Goal: Task Accomplishment & Management: Manage account settings

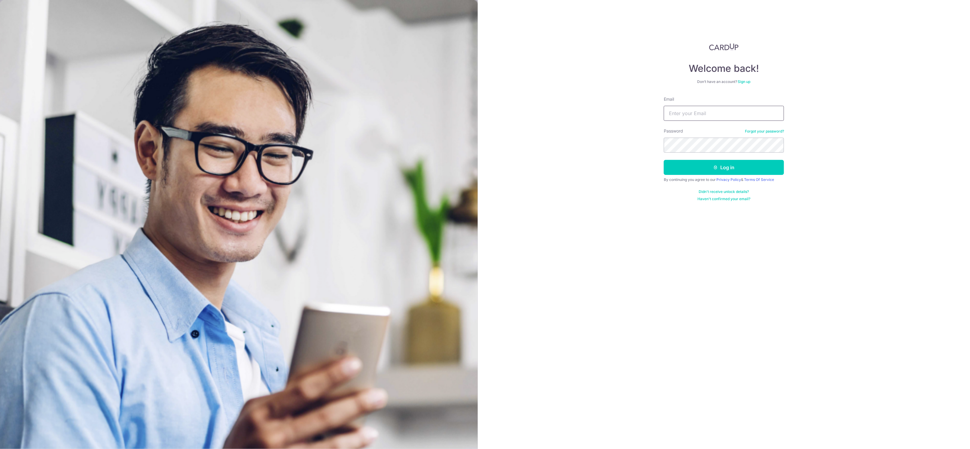
click at [678, 112] on input "Email" at bounding box center [724, 113] width 120 height 15
type input "[EMAIL_ADDRESS][DOMAIN_NAME]"
click at [704, 169] on button "Log in" at bounding box center [724, 167] width 120 height 15
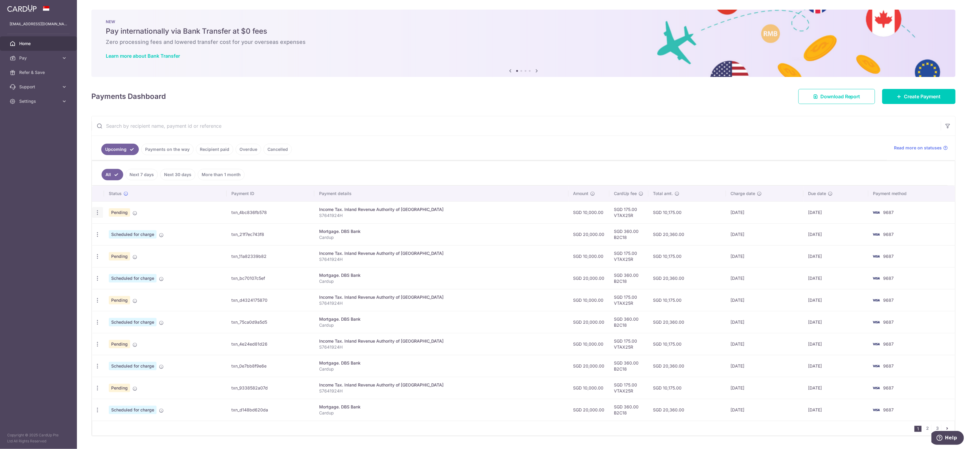
click at [96, 216] on icon "button" at bounding box center [97, 213] width 6 height 6
click at [118, 232] on span "Update payment" at bounding box center [129, 228] width 41 height 7
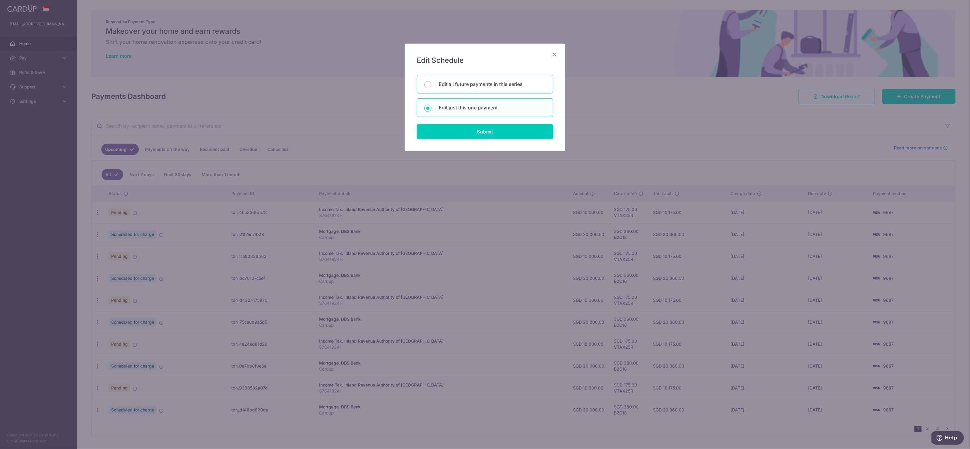
click at [451, 84] on p "Edit all future payments in this series" at bounding box center [492, 84] width 107 height 7
click at [432, 84] on input "Edit all future payments in this series" at bounding box center [427, 84] width 7 height 7
radio input "true"
click at [462, 134] on input "Submit" at bounding box center [485, 131] width 136 height 15
radio input "true"
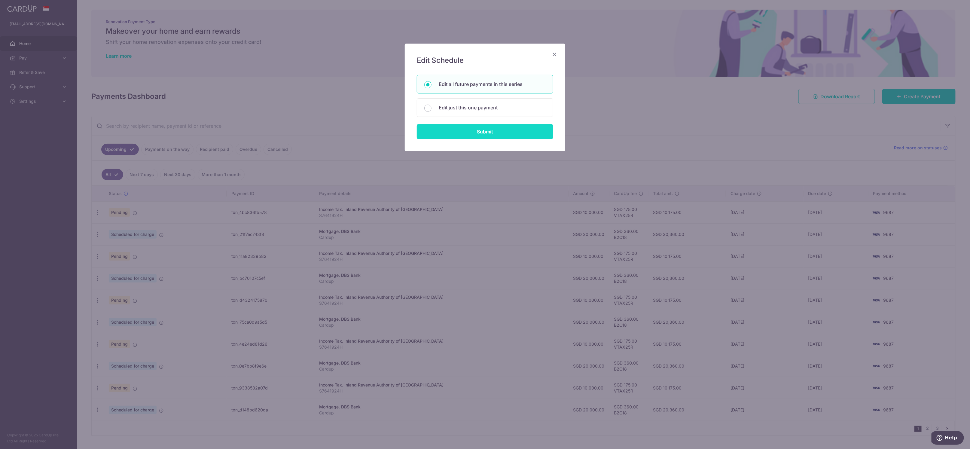
type input "10,000.00"
type input "S7641924H"
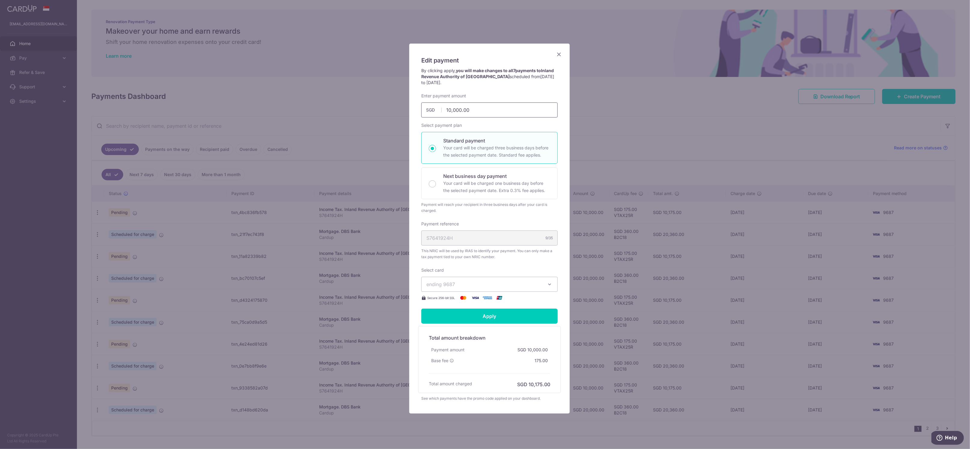
drag, startPoint x: 474, startPoint y: 107, endPoint x: 351, endPoint y: 120, distance: 123.6
click at [351, 120] on div "Edit payment By clicking apply, you will make changes to all 7 payments to Inla…" at bounding box center [485, 224] width 970 height 449
type input "8,000.00"
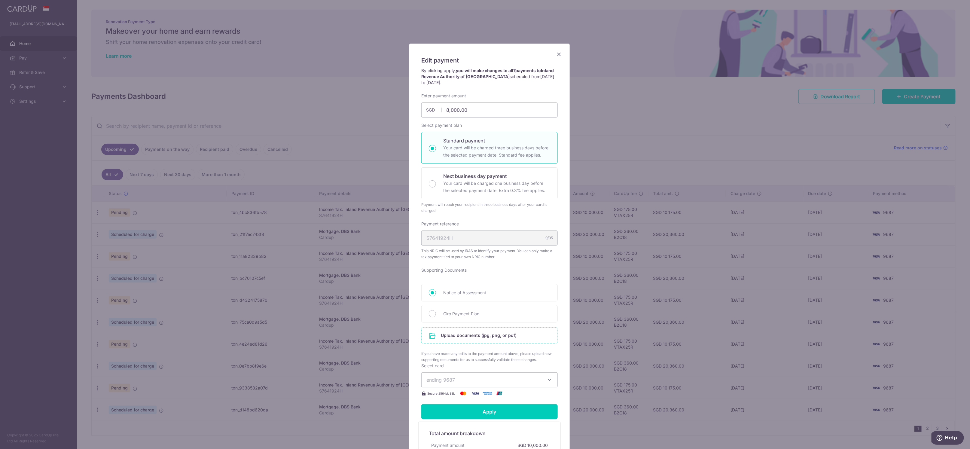
click at [503, 334] on input "file" at bounding box center [490, 336] width 136 height 16
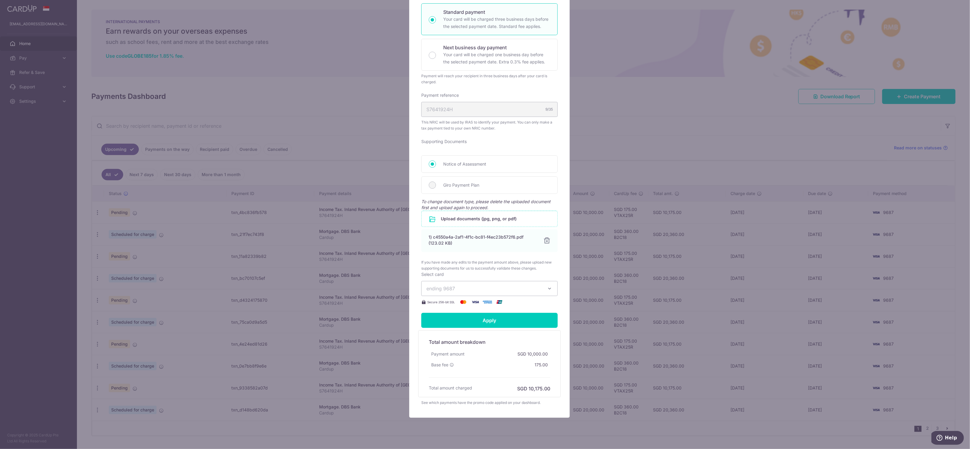
scroll to position [144, 0]
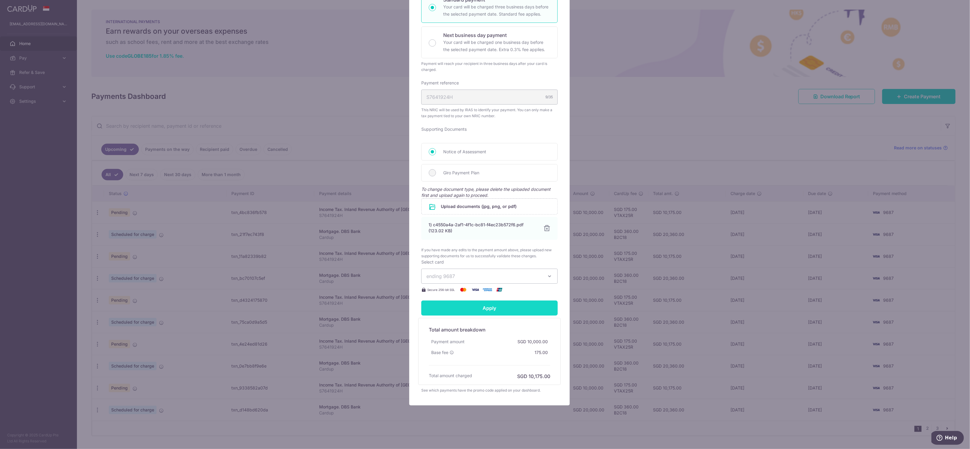
click at [489, 304] on input "Apply" at bounding box center [489, 308] width 136 height 15
type input "Successfully Applied"
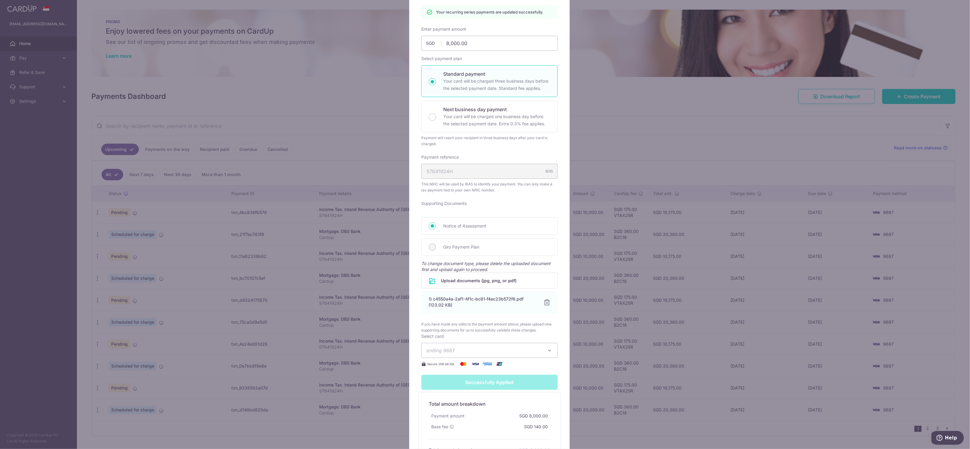
scroll to position [0, 0]
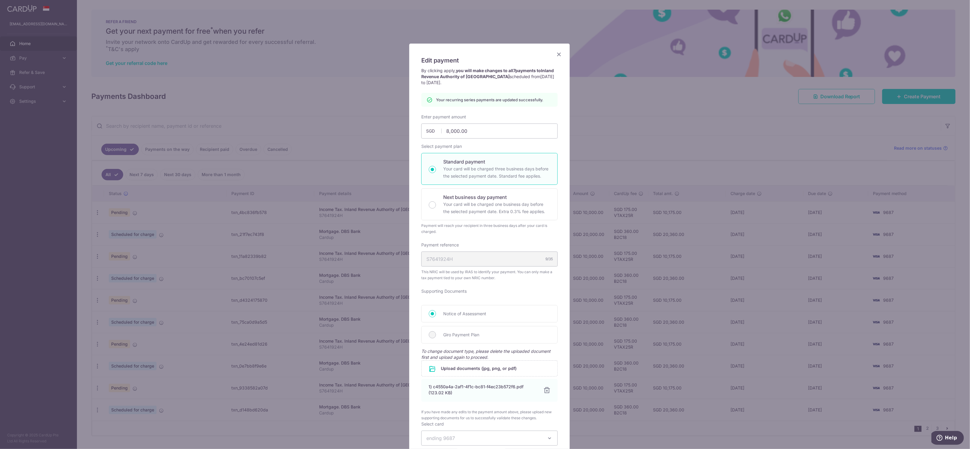
click at [555, 54] on icon "Close" at bounding box center [558, 54] width 7 height 8
